Goal: Complete application form

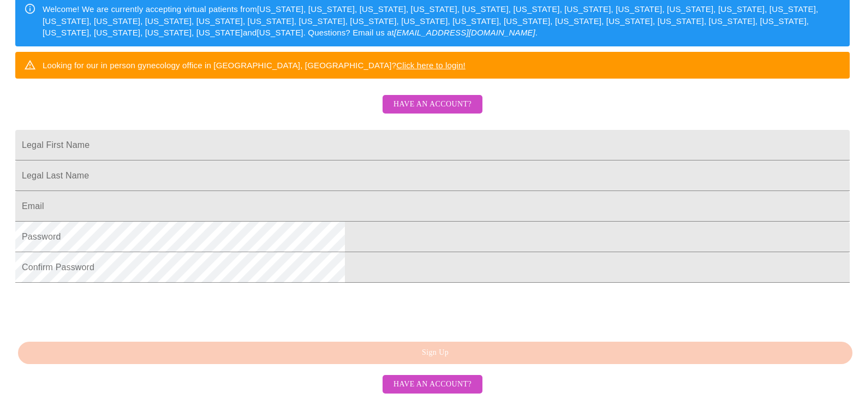
scroll to position [212, 0]
click at [429, 104] on span "Have an account?" at bounding box center [432, 105] width 78 height 14
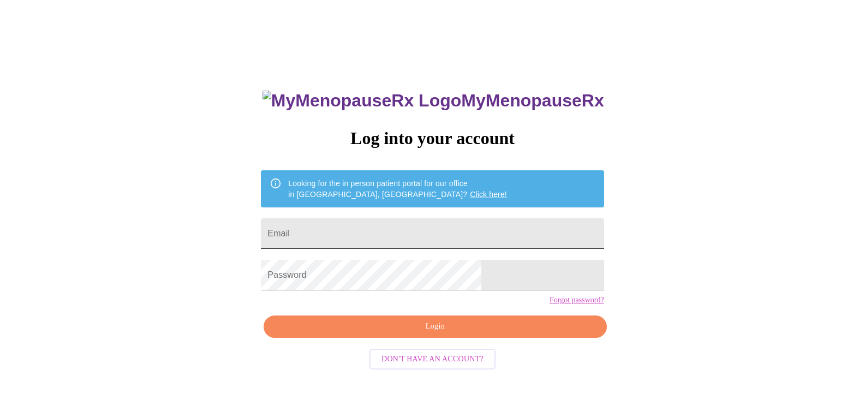
click at [400, 228] on input "Email" at bounding box center [432, 233] width 343 height 31
type input "[EMAIL_ADDRESS][DOMAIN_NAME]"
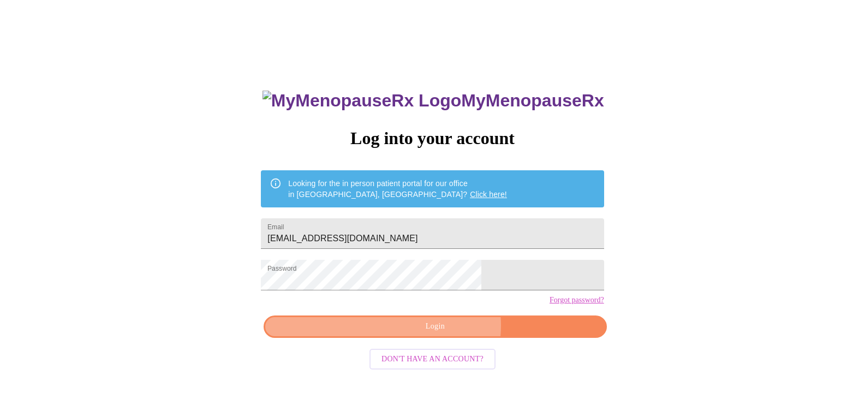
click at [444, 333] on span "Login" at bounding box center [434, 327] width 317 height 14
click at [845, 0] on div at bounding box center [432, 0] width 865 height 0
click at [439, 333] on span "Login" at bounding box center [434, 327] width 317 height 14
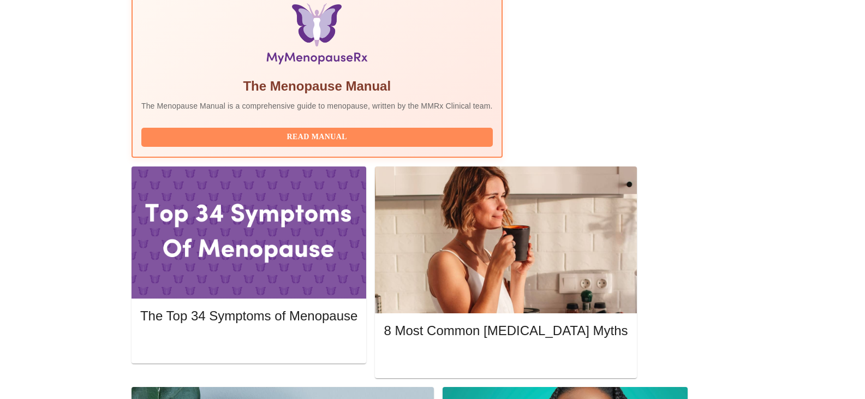
scroll to position [357, 0]
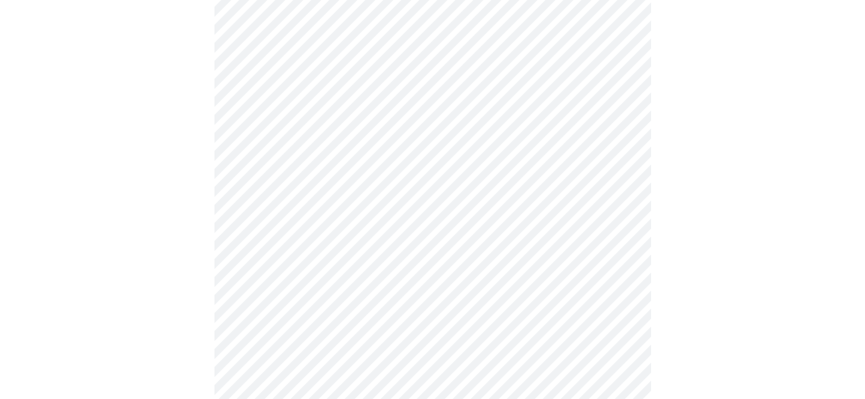
scroll to position [116, 0]
click at [442, 119] on body "MyMenopauseRx Appointments Messaging Labs 2 Uploads Medications Community Refer…" at bounding box center [436, 386] width 864 height 997
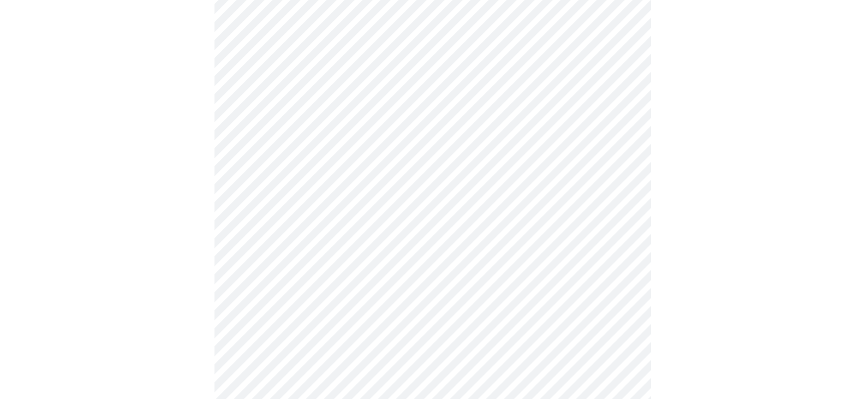
click at [366, 200] on body "MyMenopauseRx Appointments Messaging Labs 2 Uploads Medications Community Refer…" at bounding box center [432, 383] width 856 height 990
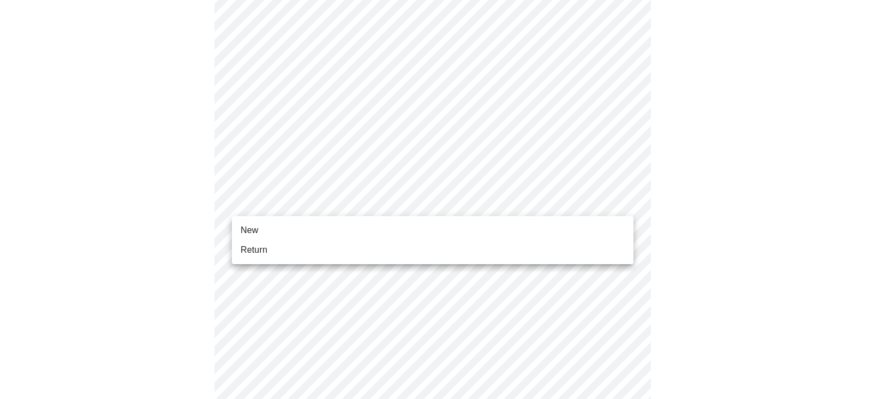
click at [255, 253] on span "Return" at bounding box center [254, 249] width 27 height 13
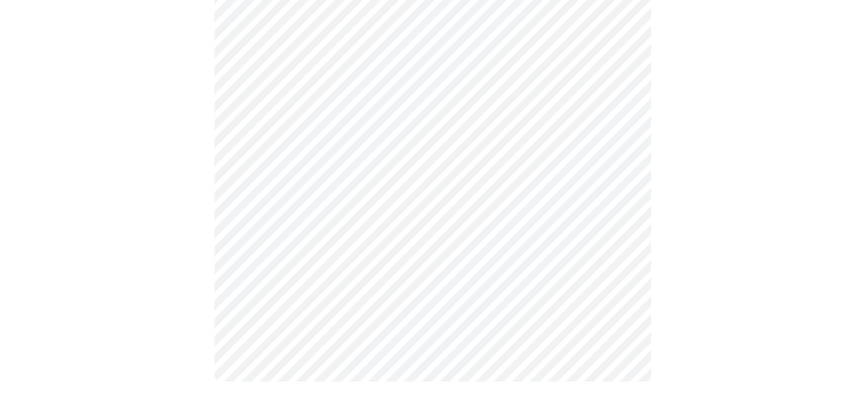
scroll to position [0, 0]
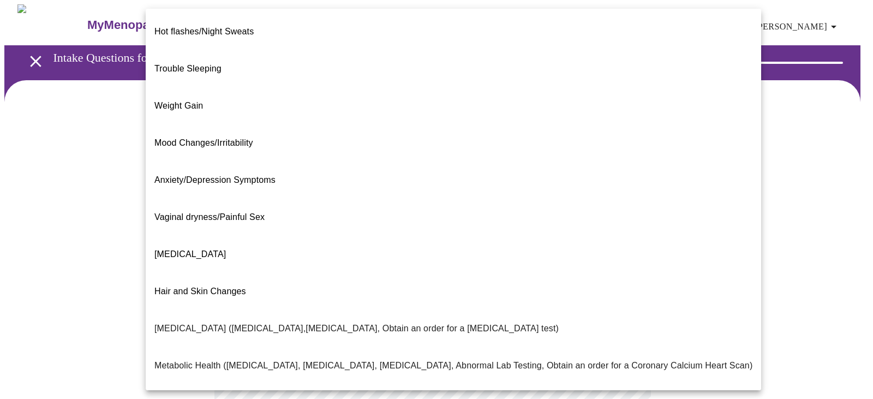
click at [527, 222] on body "MyMenopauseRx Appointments Messaging Labs 2 Uploads Medications Community Refer…" at bounding box center [436, 332] width 864 height 656
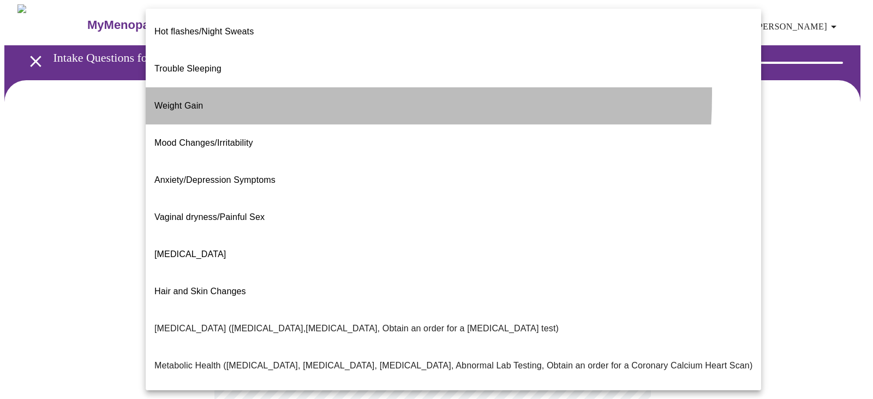
click at [188, 101] on span "Weight Gain" at bounding box center [178, 105] width 49 height 9
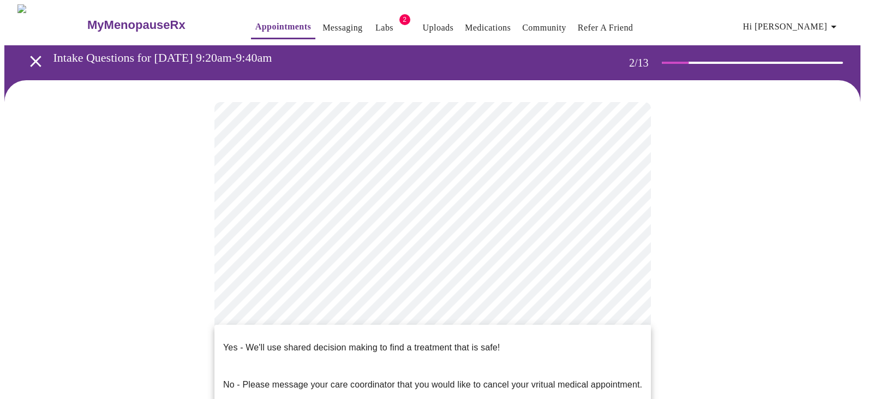
click at [523, 340] on body "MyMenopauseRx Appointments Messaging Labs 2 Uploads Medications Community Refer…" at bounding box center [436, 328] width 864 height 649
click at [760, 243] on div at bounding box center [436, 199] width 873 height 399
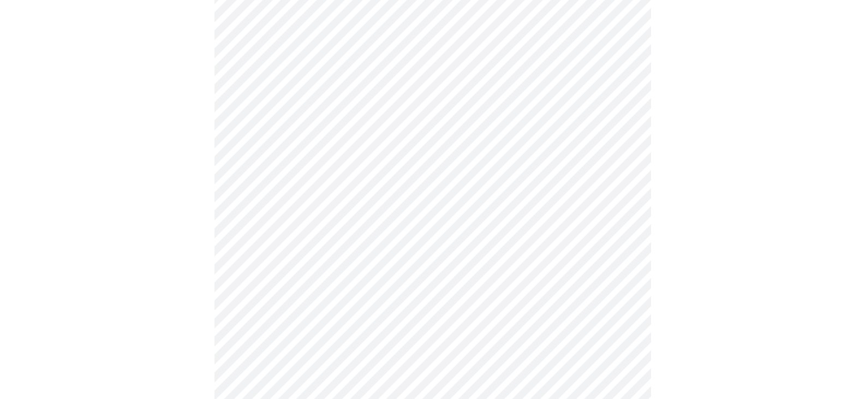
scroll to position [127, 0]
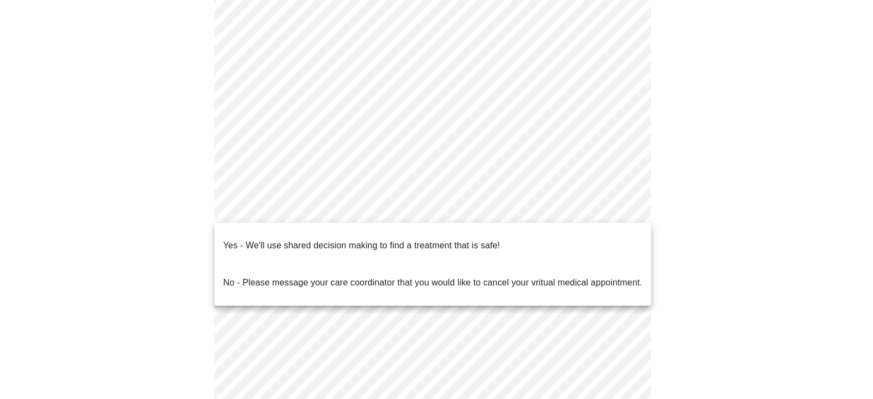
click at [626, 212] on body "MyMenopauseRx Appointments Messaging Labs 2 Uploads Medications Community Refer…" at bounding box center [436, 201] width 864 height 649
click at [432, 239] on p "Yes - We'll use shared decision making to find a treatment that is safe!" at bounding box center [361, 245] width 277 height 13
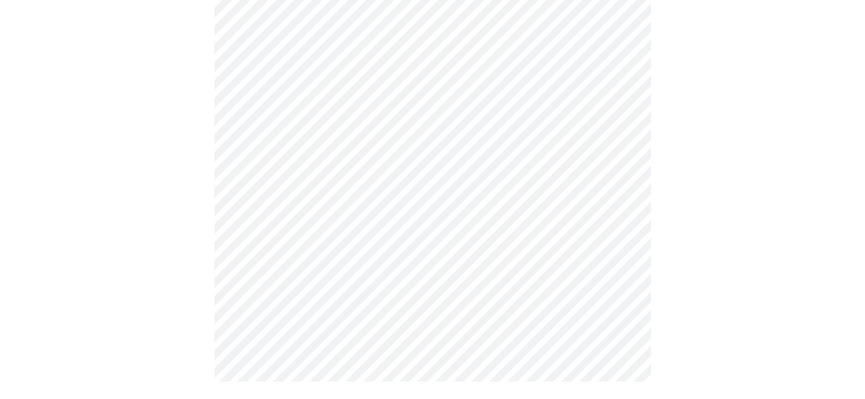
scroll to position [0, 0]
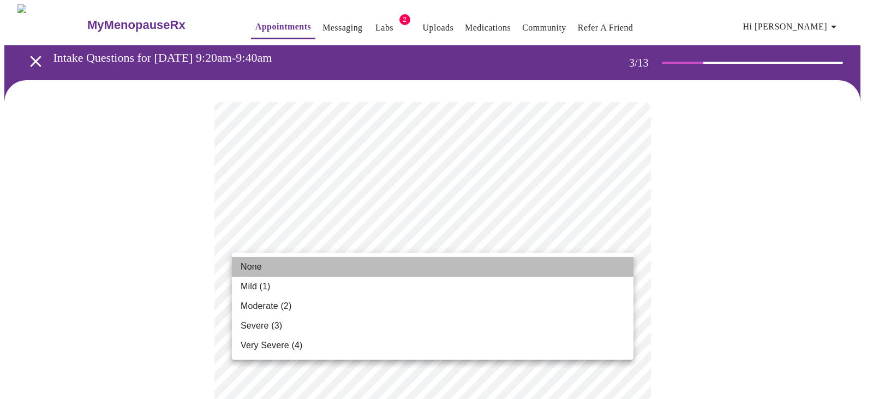
click at [259, 266] on span "None" at bounding box center [251, 266] width 21 height 13
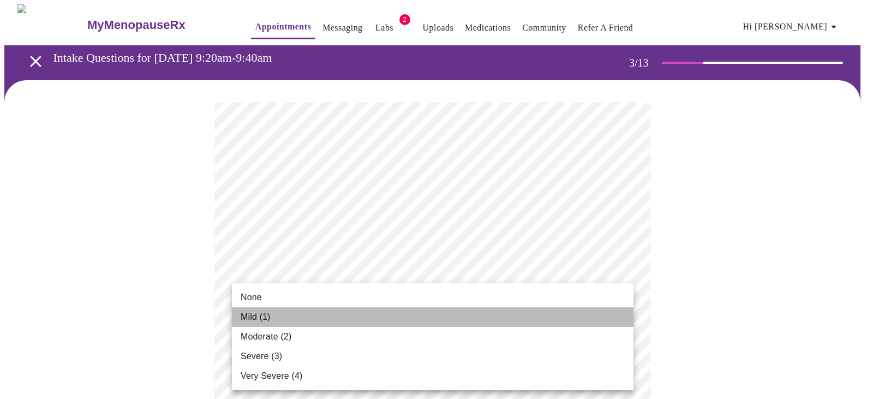
click at [254, 318] on span "Mild (1)" at bounding box center [256, 316] width 30 height 13
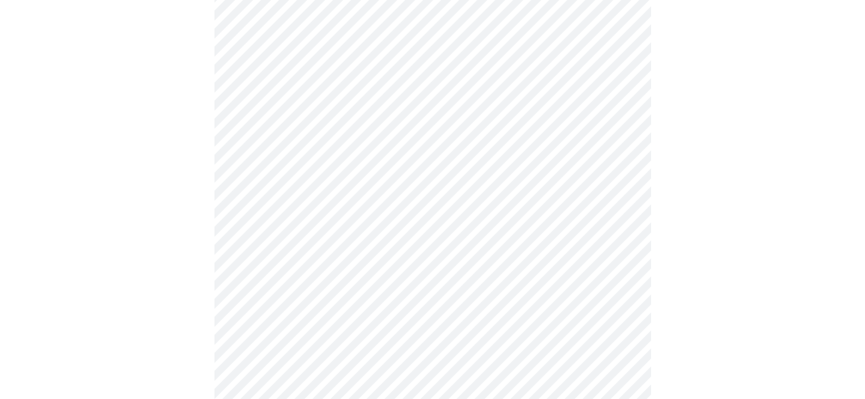
scroll to position [276, 0]
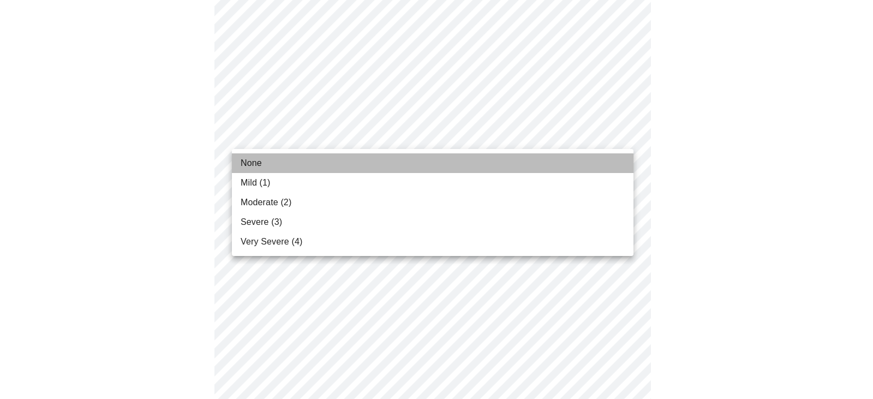
click at [258, 161] on span "None" at bounding box center [251, 163] width 21 height 13
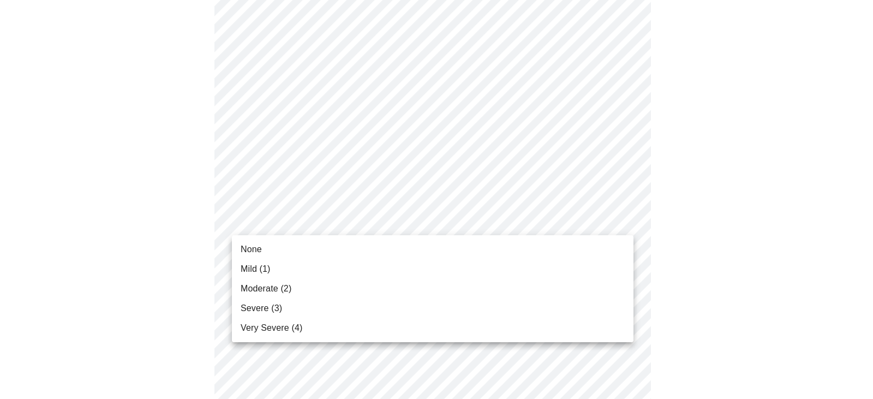
click at [267, 250] on li "None" at bounding box center [432, 249] width 401 height 20
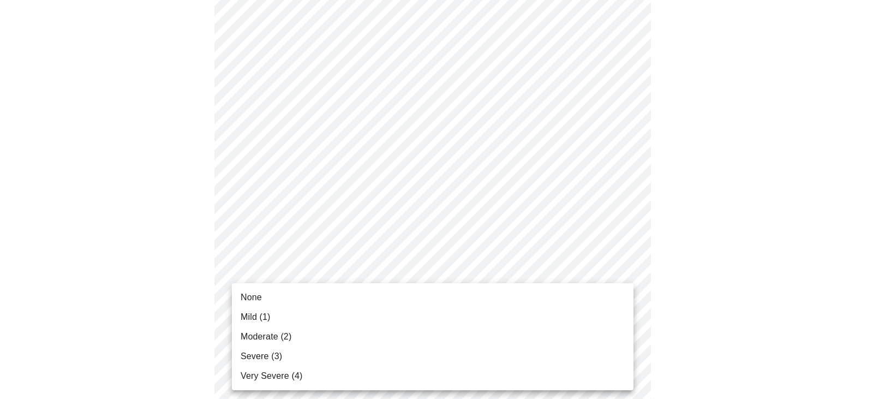
click at [260, 304] on li "None" at bounding box center [432, 297] width 401 height 20
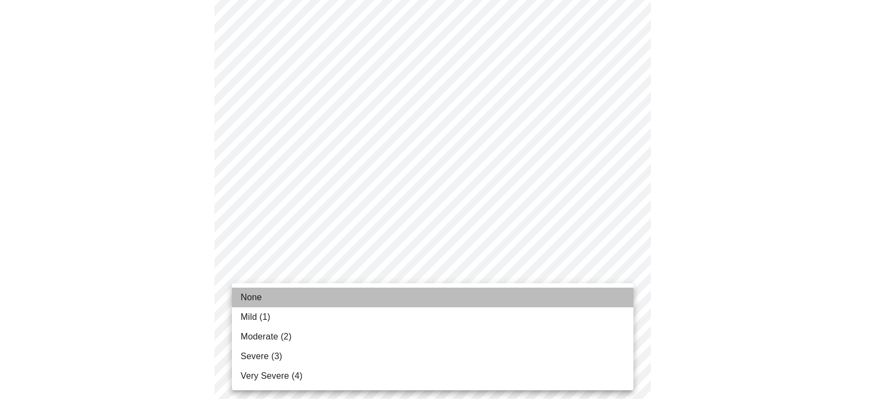
click at [272, 296] on li "None" at bounding box center [432, 297] width 401 height 20
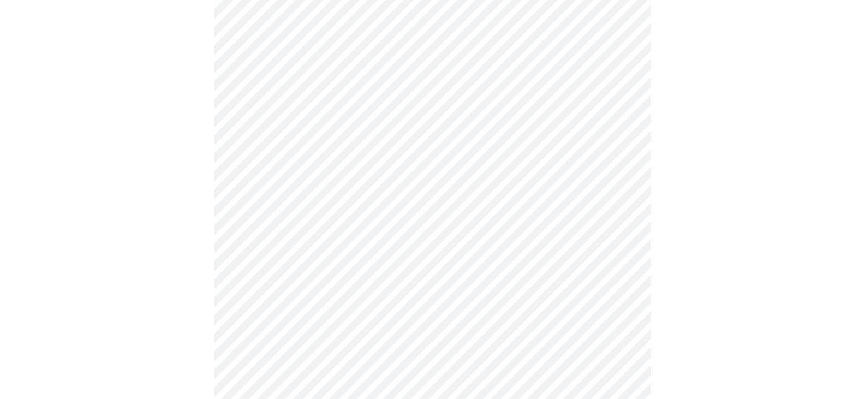
scroll to position [503, 0]
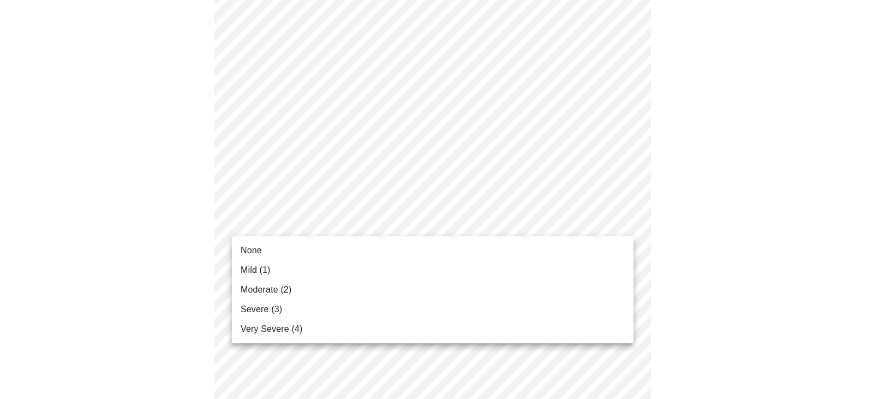
click at [442, 221] on body "MyMenopauseRx Appointments Messaging Labs 2 Uploads Medications Community Refer…" at bounding box center [436, 180] width 864 height 1359
click at [268, 250] on li "None" at bounding box center [432, 251] width 401 height 20
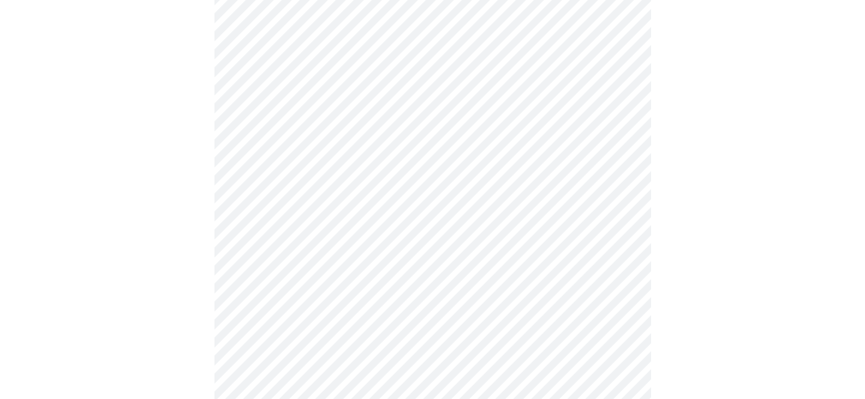
click at [346, 307] on body "MyMenopauseRx Appointments Messaging Labs 2 Uploads Medications Community Refer…" at bounding box center [432, 173] width 856 height 1344
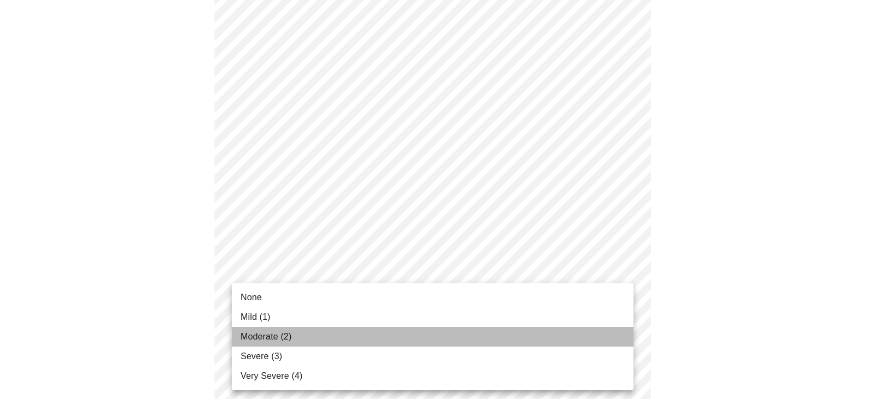
click at [266, 341] on span "Moderate (2)" at bounding box center [266, 336] width 51 height 13
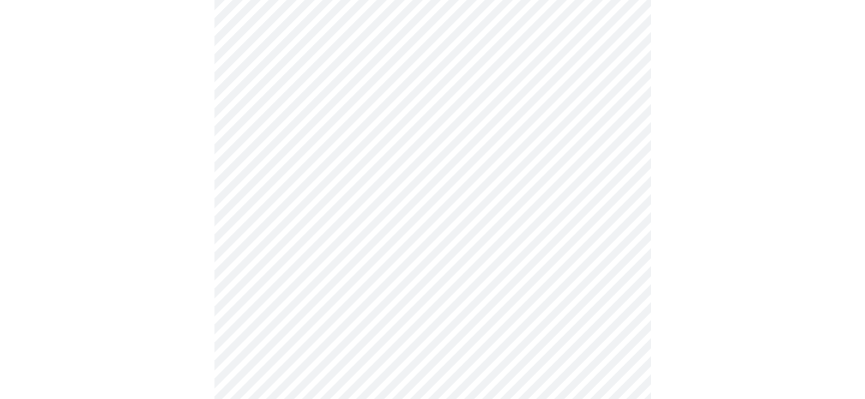
scroll to position [805, 0]
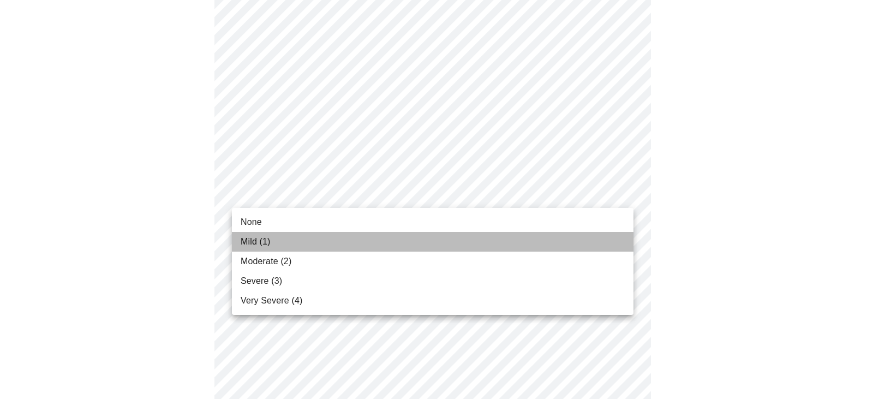
click at [261, 247] on span "Mild (1)" at bounding box center [256, 241] width 30 height 13
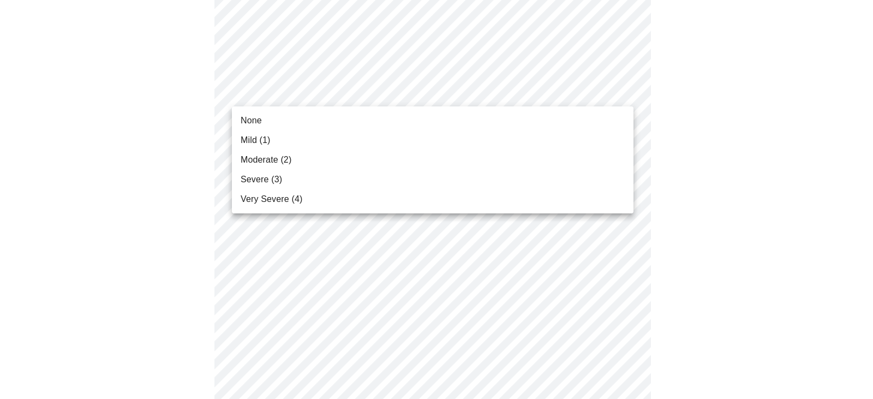
click at [248, 123] on span "None" at bounding box center [251, 120] width 21 height 13
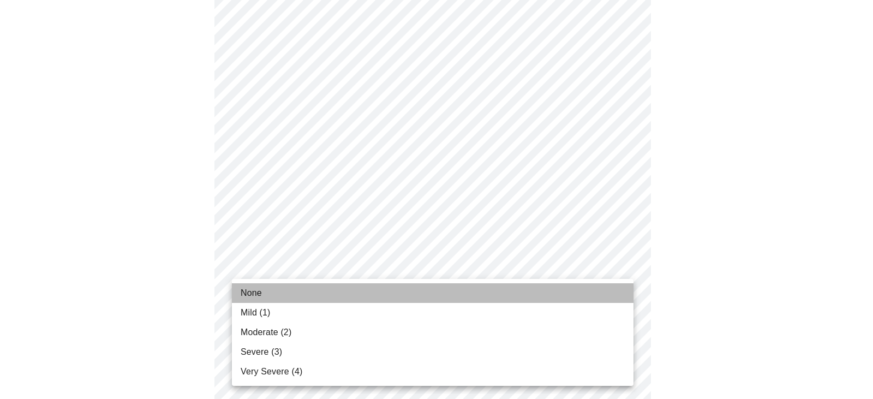
click at [269, 293] on li "None" at bounding box center [432, 293] width 401 height 20
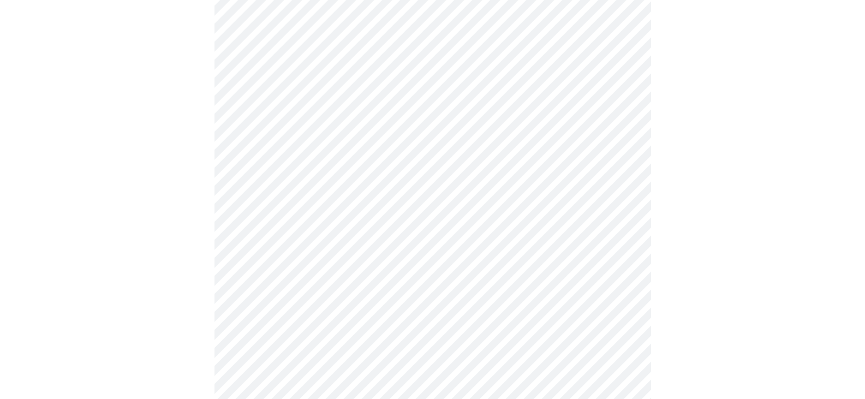
scroll to position [386, 0]
click at [467, 279] on body "MyMenopauseRx Appointments Messaging Labs 2 Uploads Medications Community Refer…" at bounding box center [432, 157] width 856 height 1077
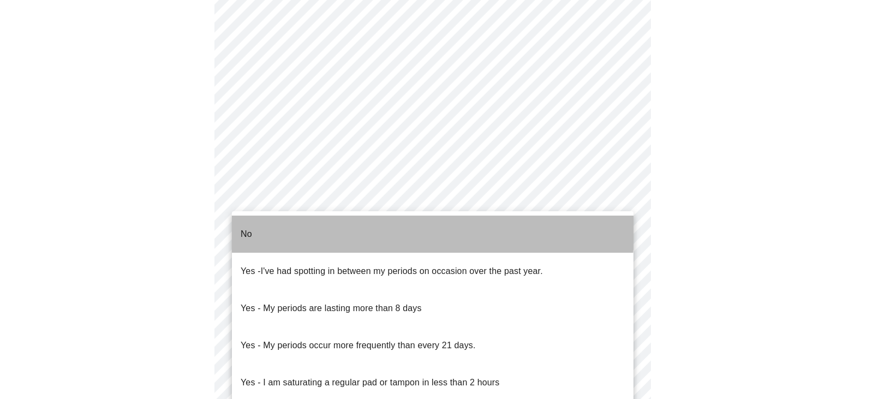
click at [288, 221] on li "No" at bounding box center [432, 233] width 401 height 37
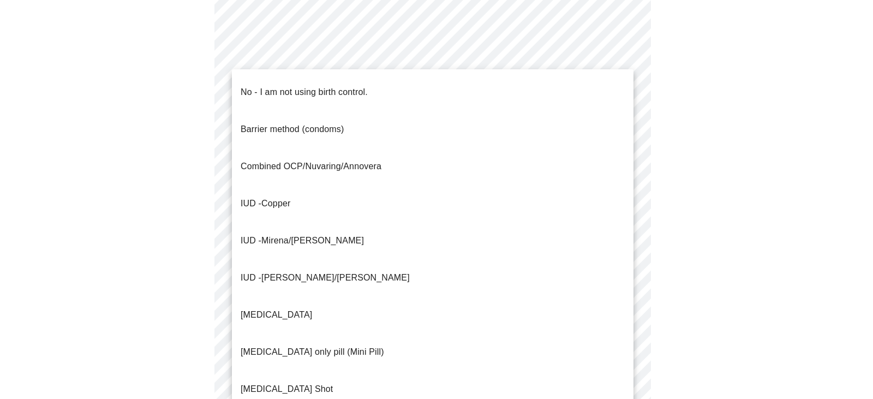
click at [356, 362] on body "MyMenopauseRx Appointments Messaging Labs 2 Uploads Medications Community Refer…" at bounding box center [436, 154] width 864 height 1070
click at [292, 91] on span "No - I am not using birth control." at bounding box center [304, 92] width 127 height 31
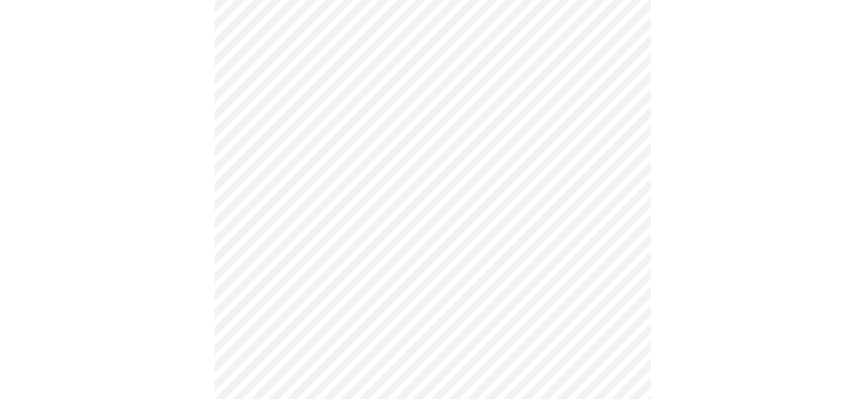
scroll to position [577, 0]
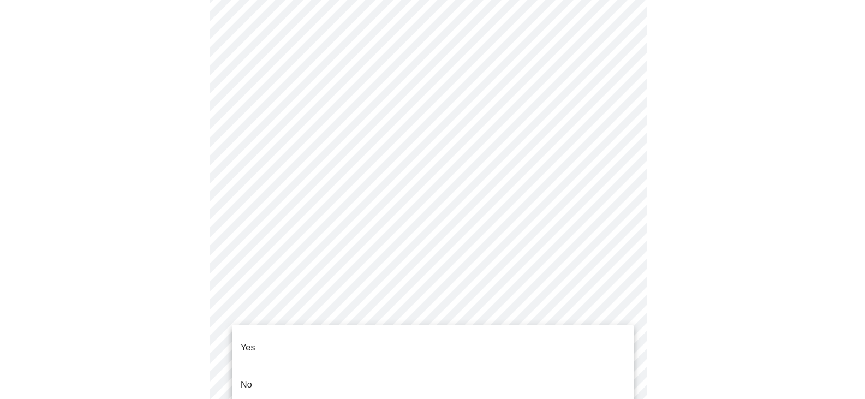
click at [245, 343] on p "Yes" at bounding box center [248, 347] width 15 height 13
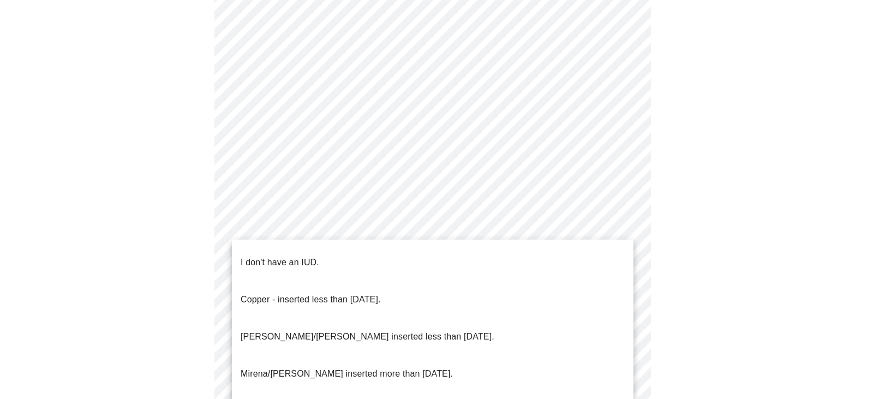
click at [314, 261] on span "I don't have an IUD." at bounding box center [280, 262] width 79 height 31
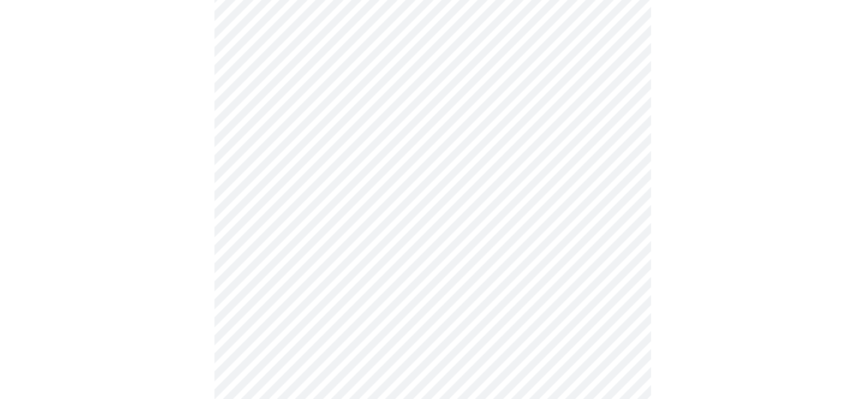
scroll to position [146, 0]
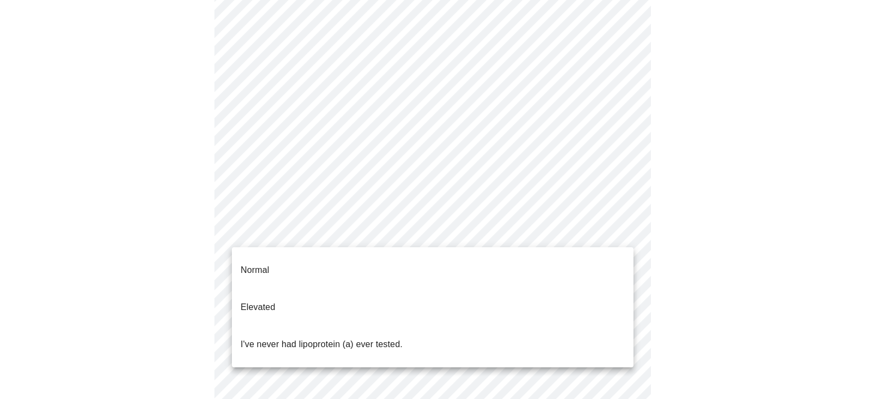
click at [621, 233] on body "MyMenopauseRx Appointments Messaging Labs 2 Uploads Medications Community Refer…" at bounding box center [436, 261] width 864 height 806
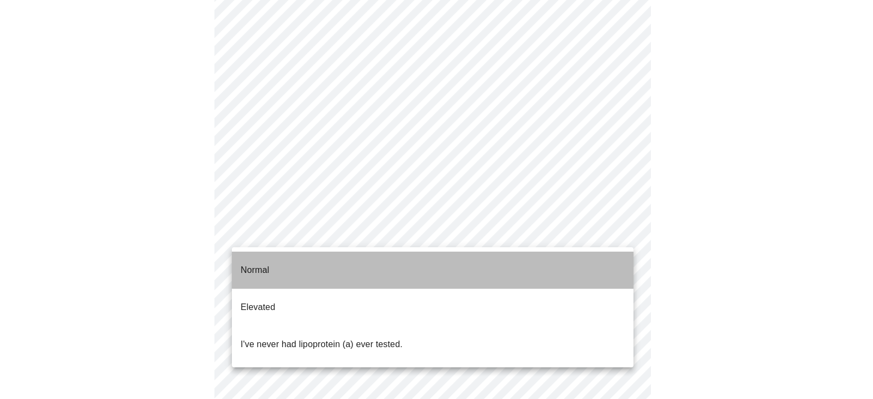
click at [484, 259] on li "Normal" at bounding box center [432, 269] width 401 height 37
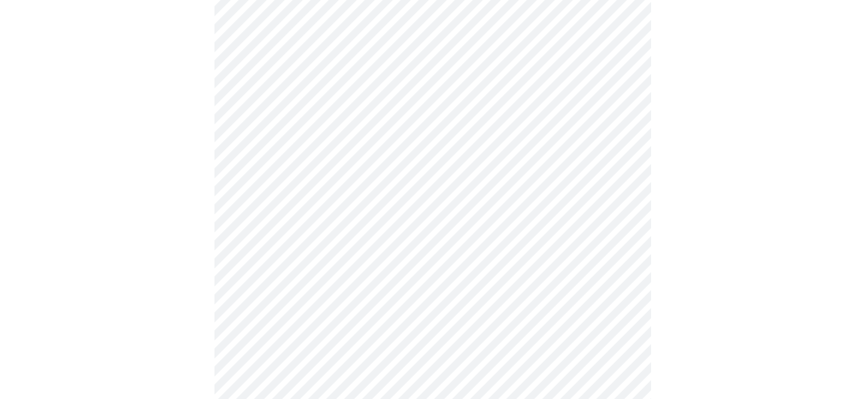
scroll to position [2891, 0]
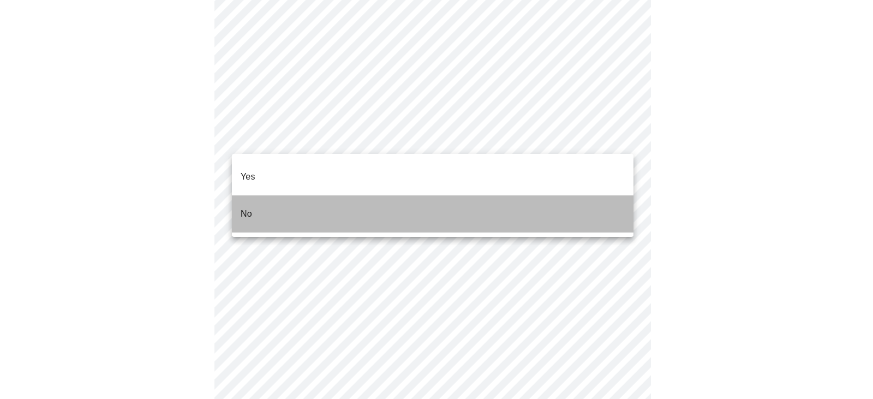
click at [292, 201] on li "No" at bounding box center [432, 213] width 401 height 37
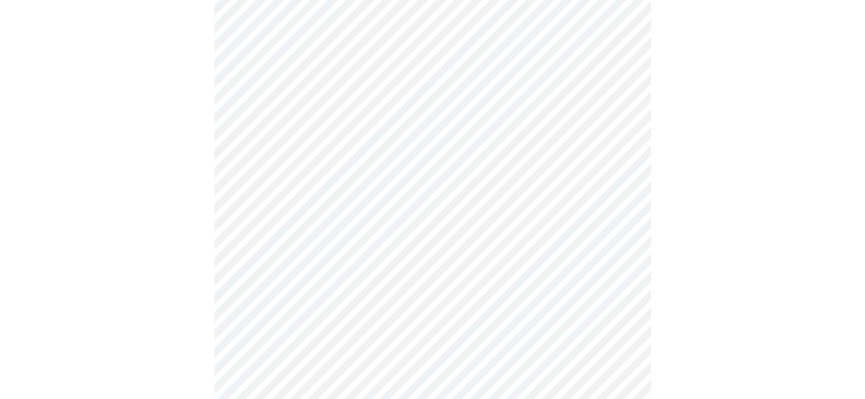
scroll to position [724, 0]
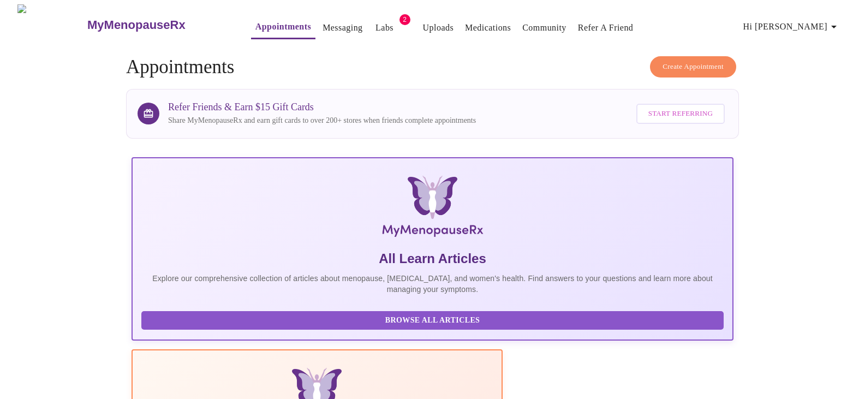
click at [375, 22] on link "Labs" at bounding box center [384, 27] width 18 height 15
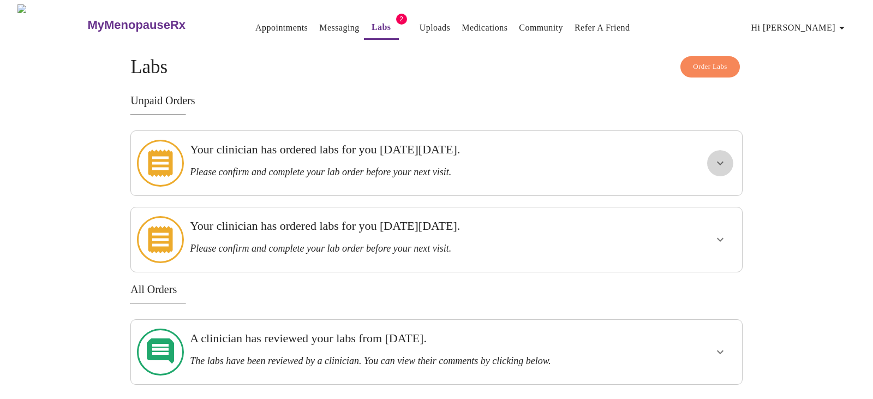
click at [720, 161] on icon "show more" at bounding box center [720, 163] width 7 height 4
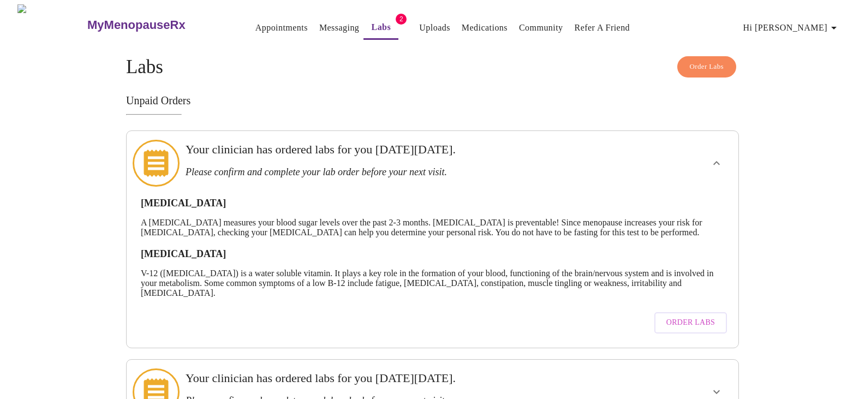
click at [720, 158] on icon "show more" at bounding box center [716, 163] width 13 height 13
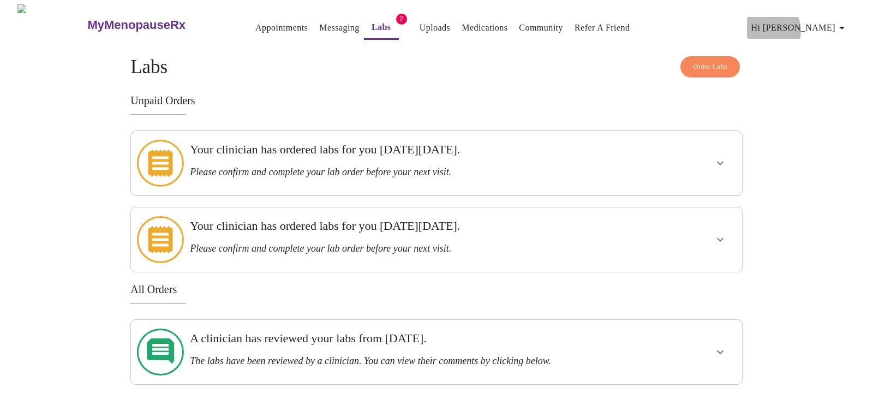
click at [825, 26] on span "Hi [PERSON_NAME]" at bounding box center [799, 27] width 97 height 15
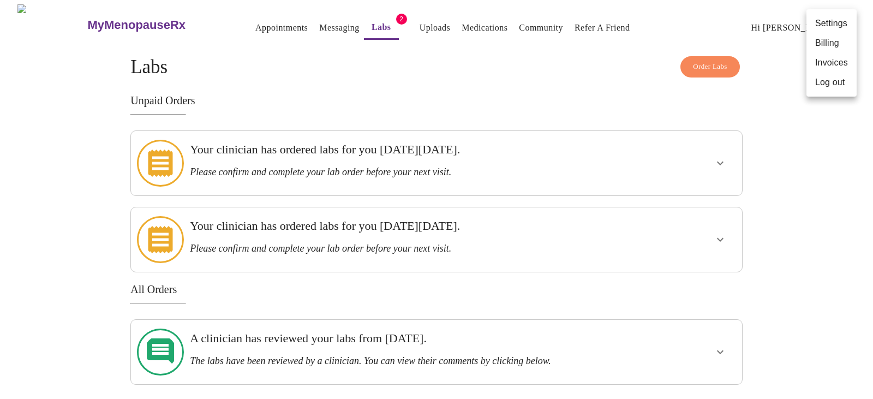
click at [830, 84] on li "Log out" at bounding box center [831, 83] width 50 height 20
